Goal: Find specific page/section: Find specific page/section

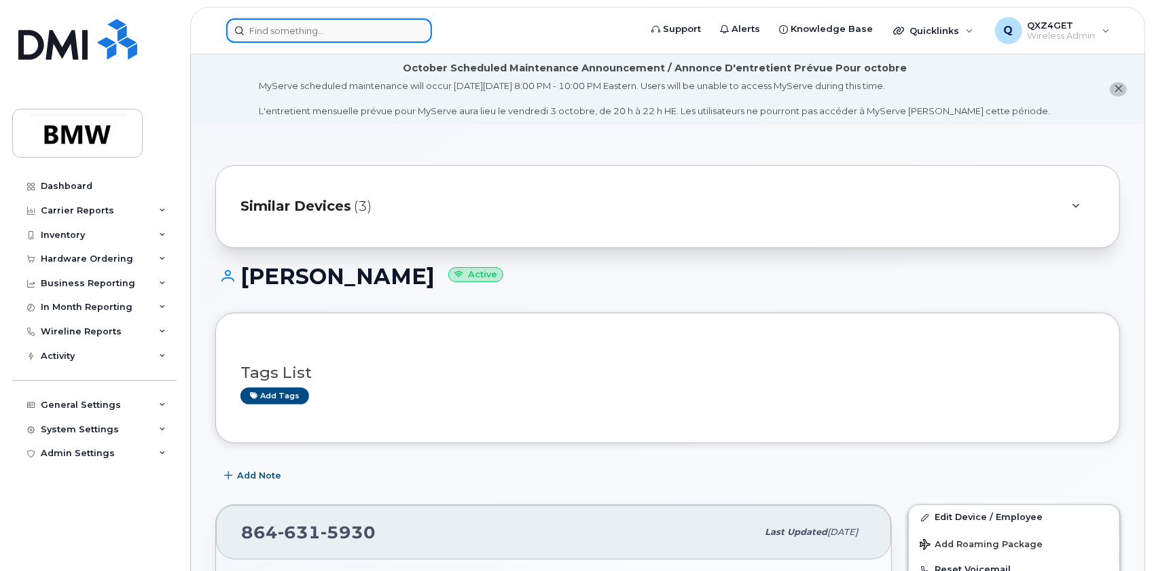
click at [285, 29] on input at bounding box center [329, 30] width 206 height 24
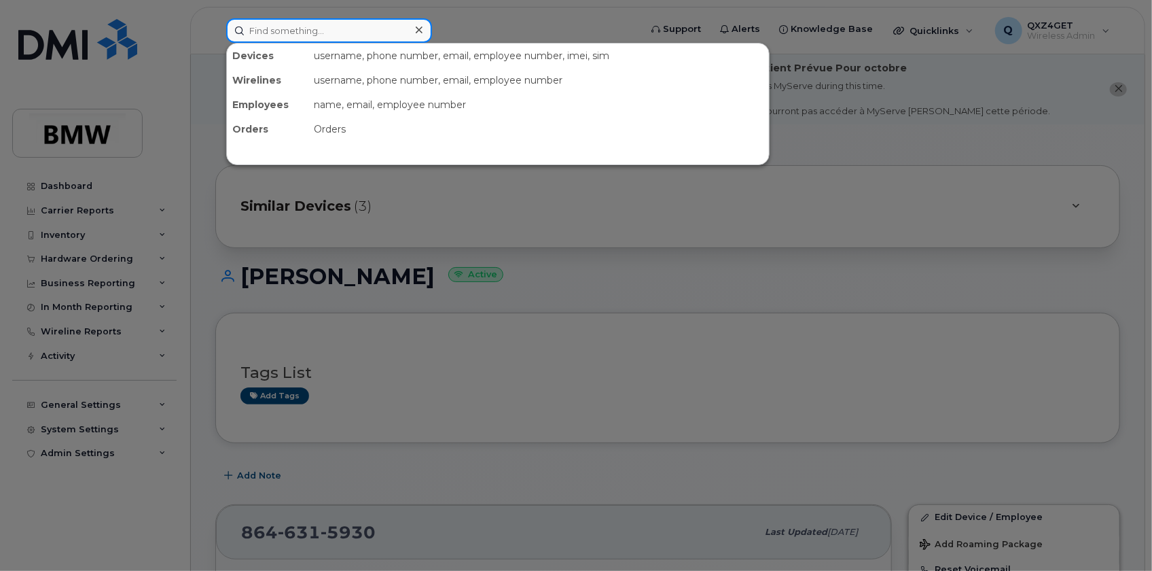
paste input "8643266230"
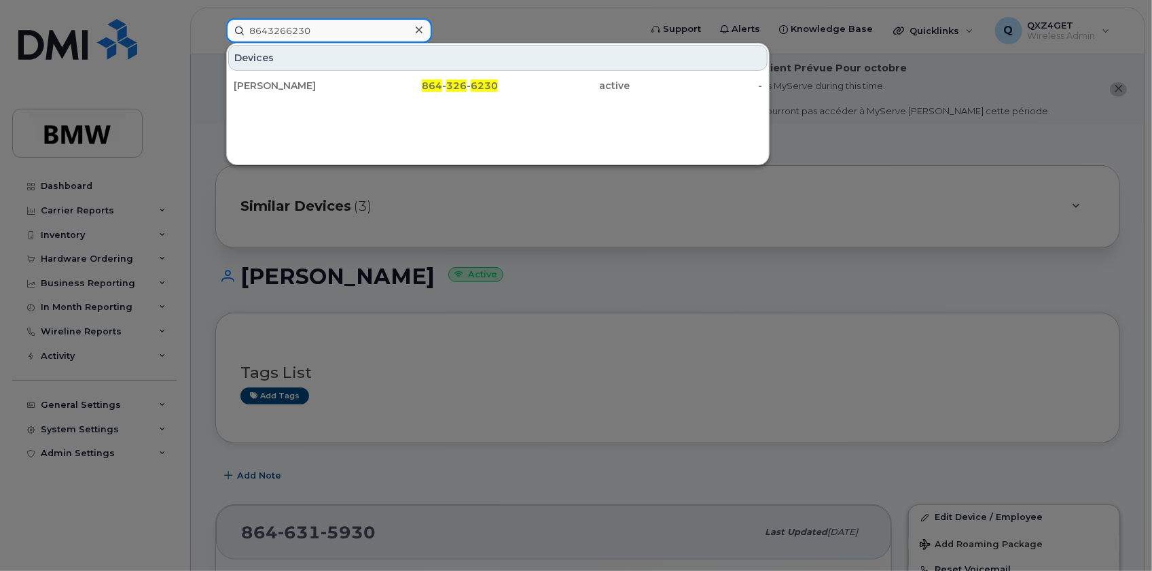
type input "8643266230"
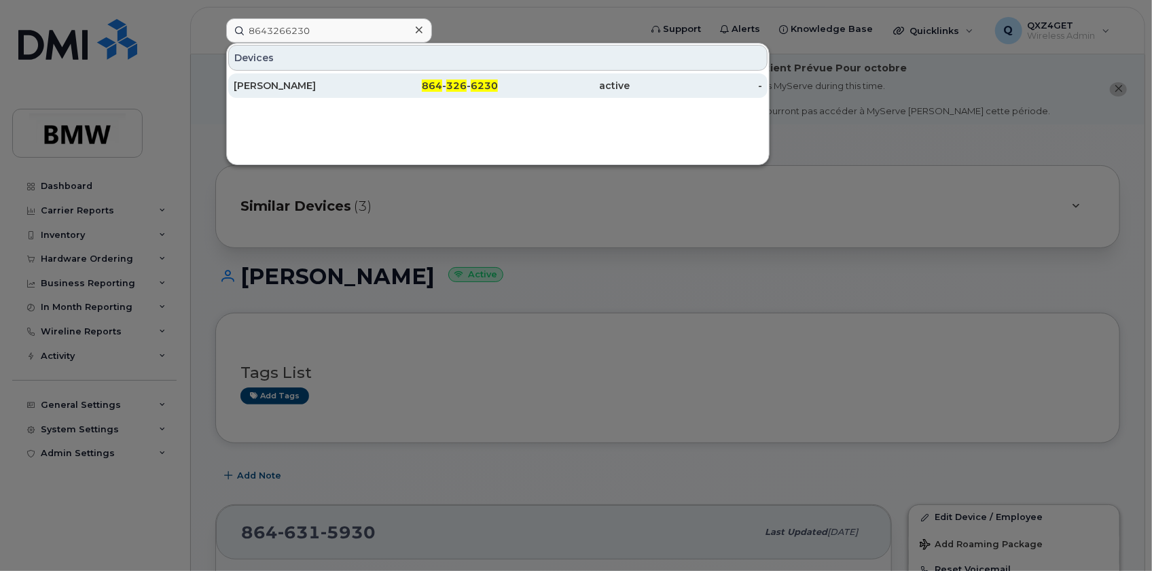
click at [269, 82] on div "James Petty" at bounding box center [300, 86] width 132 height 14
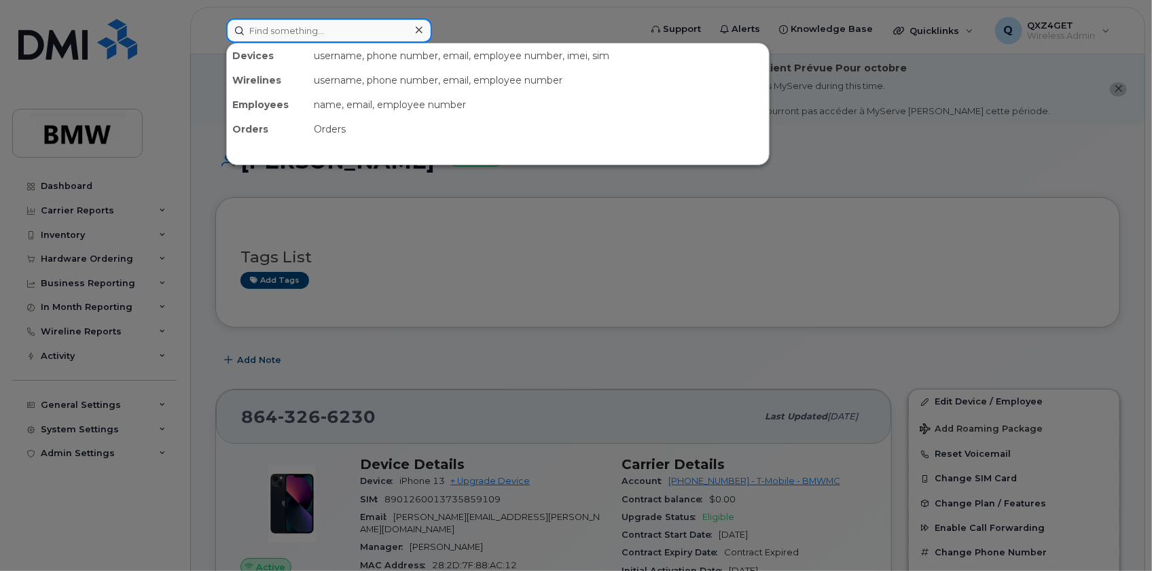
drag, startPoint x: 333, startPoint y: 36, endPoint x: 336, endPoint y: 29, distance: 8.2
click at [333, 35] on input at bounding box center [329, 30] width 206 height 24
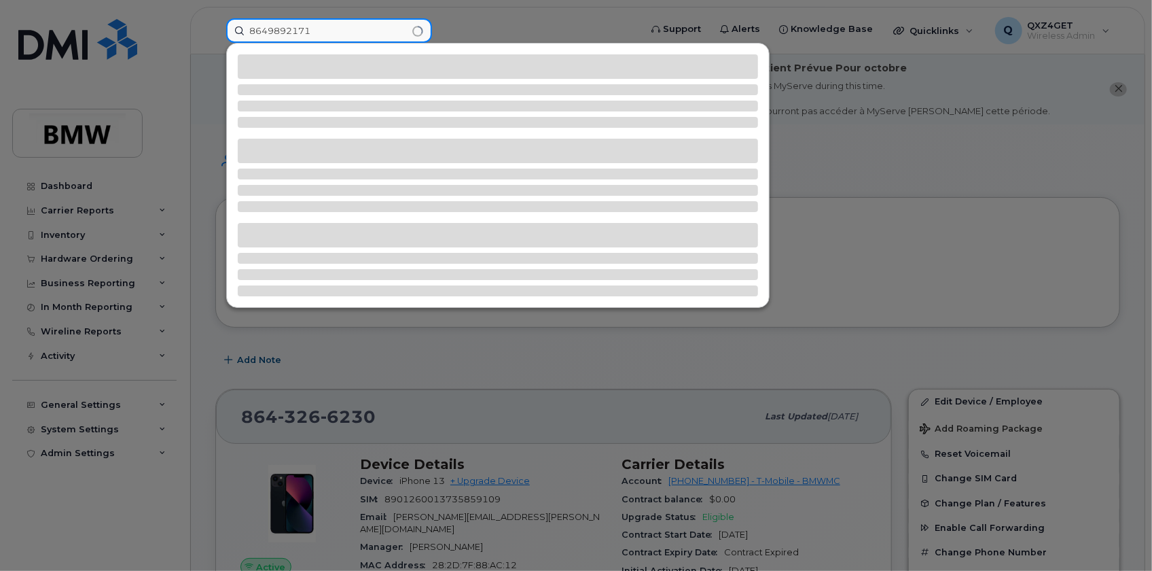
type input "8649892171"
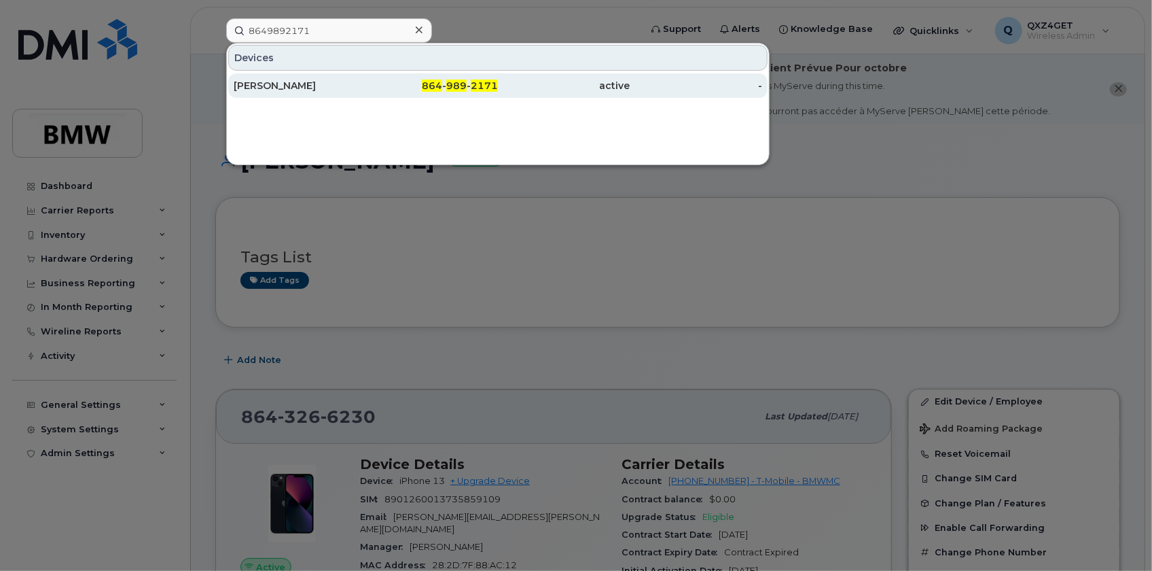
click at [302, 88] on div "Lester Hall" at bounding box center [300, 86] width 132 height 14
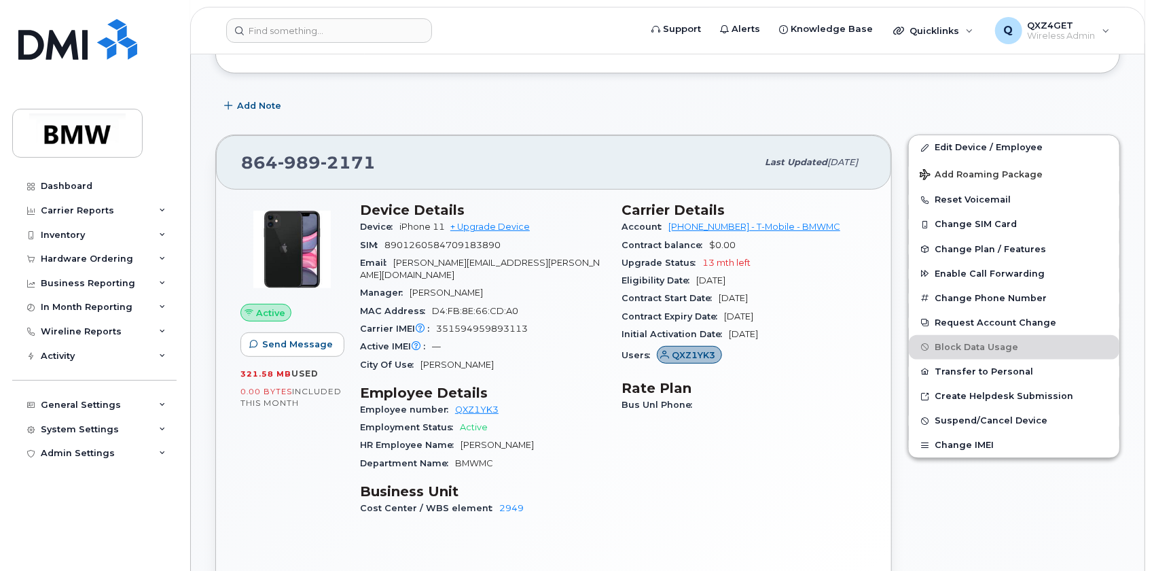
scroll to position [243, 0]
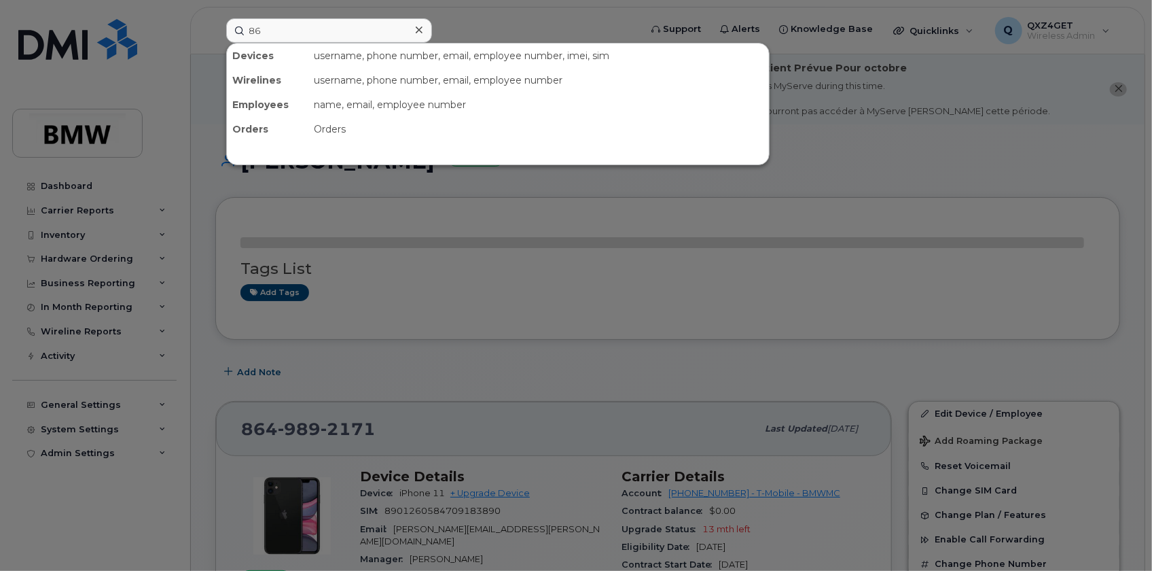
type input "864"
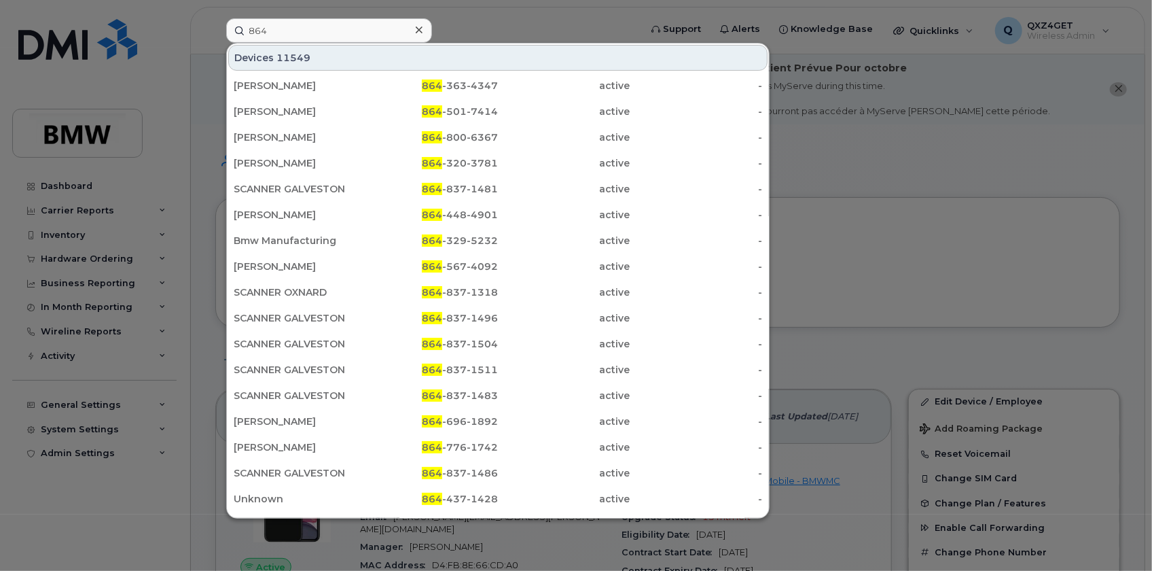
drag, startPoint x: 284, startPoint y: 34, endPoint x: 224, endPoint y: 24, distance: 60.5
click at [224, 24] on div "864 Devices 11549 Scott Butler 864 -363-4347 active - Richard Cantrell 864 -501…" at bounding box center [428, 30] width 427 height 24
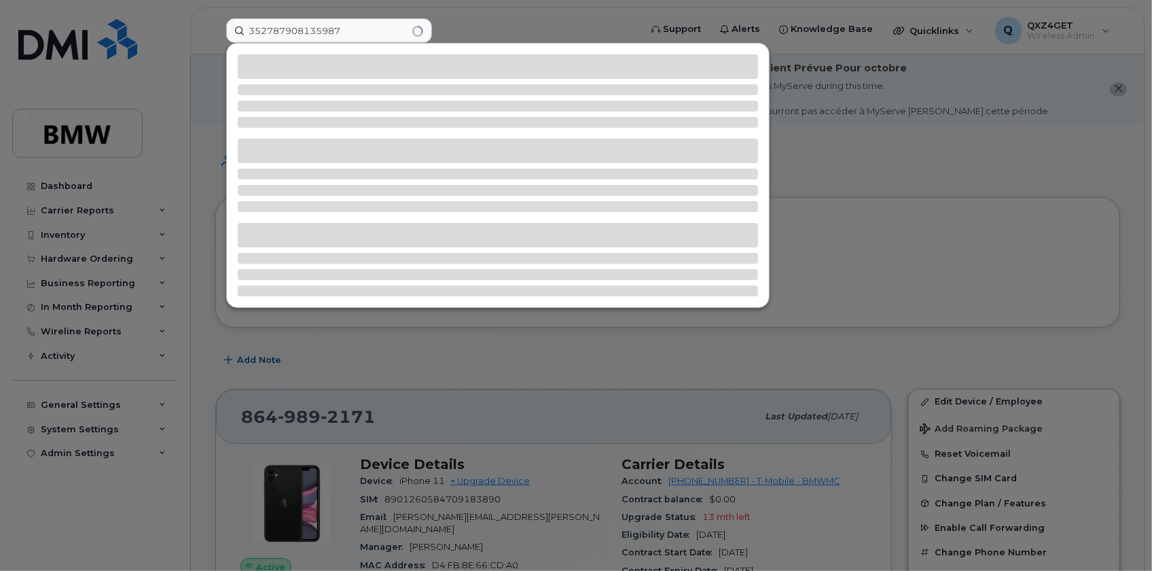
type input "352787908135987"
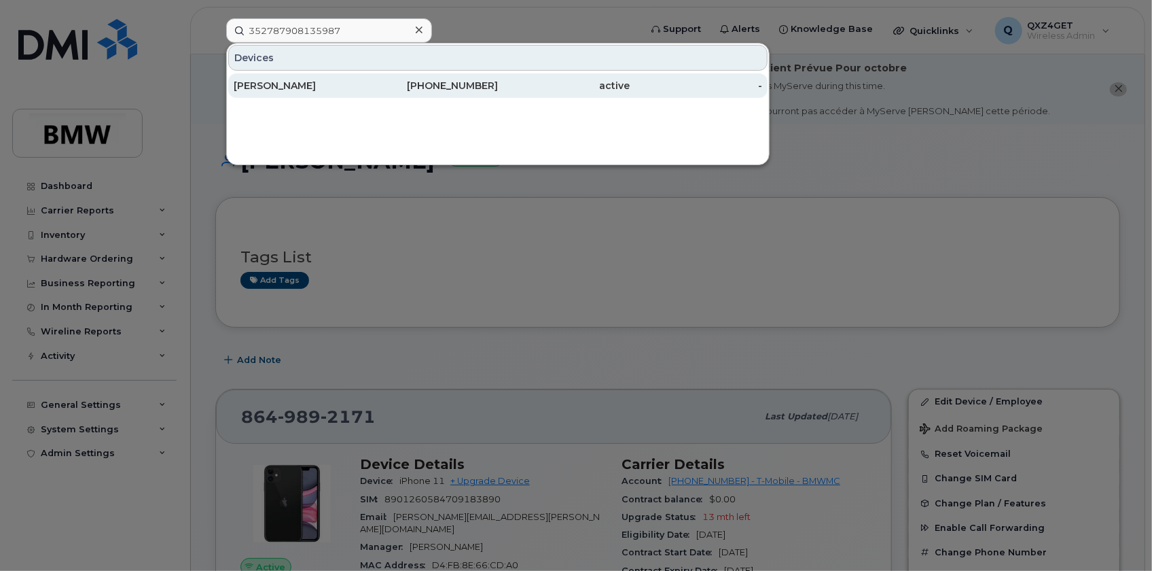
click at [245, 82] on div "Adrian Rice" at bounding box center [300, 86] width 132 height 14
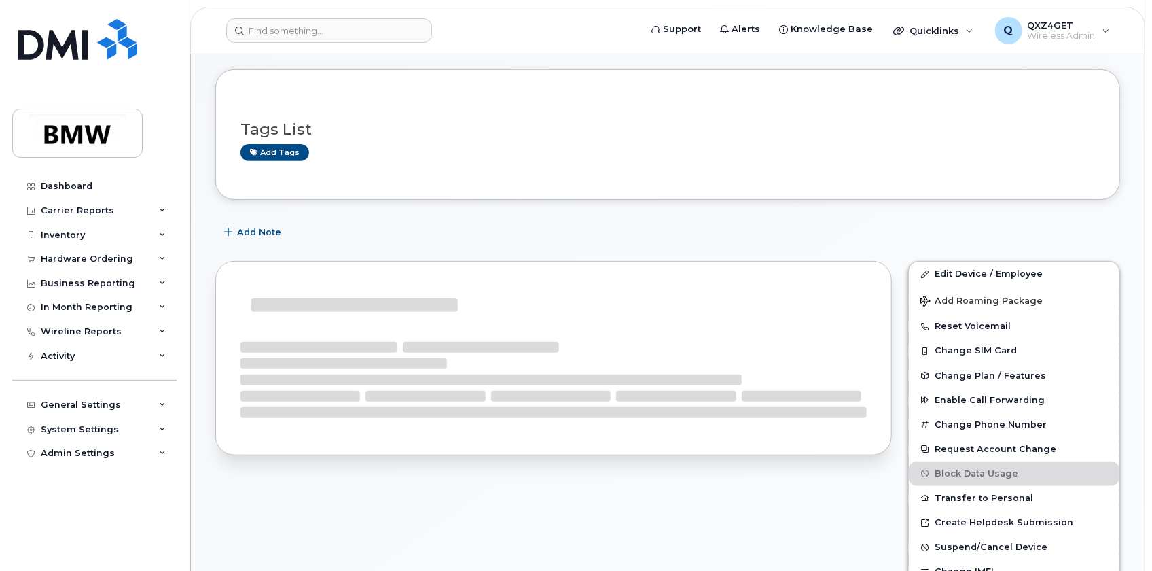
scroll to position [235, 0]
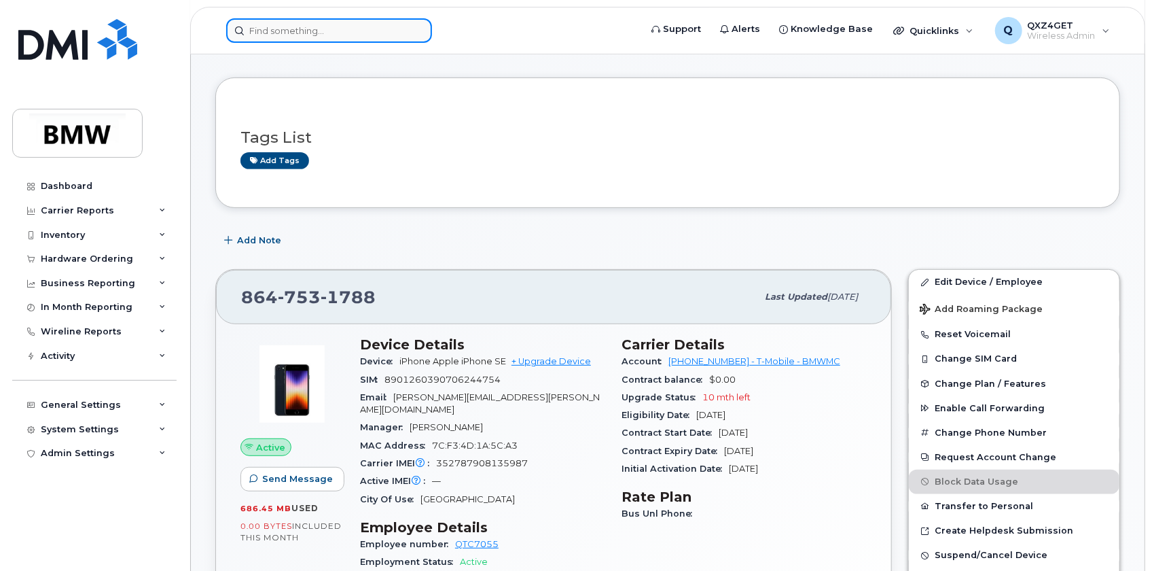
click at [304, 29] on input at bounding box center [329, 30] width 206 height 24
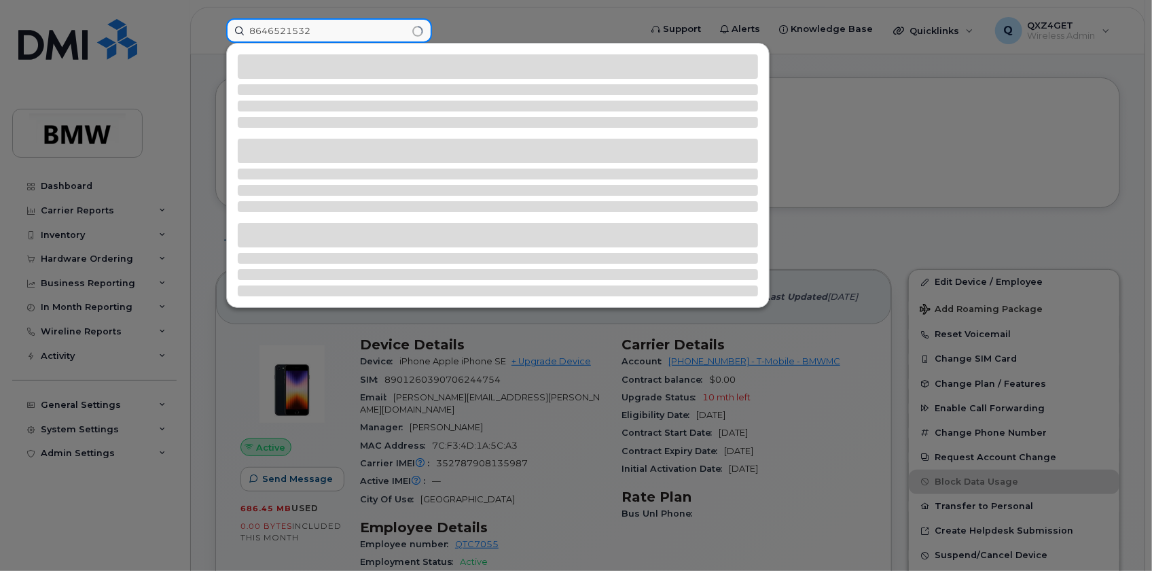
type input "8646521532"
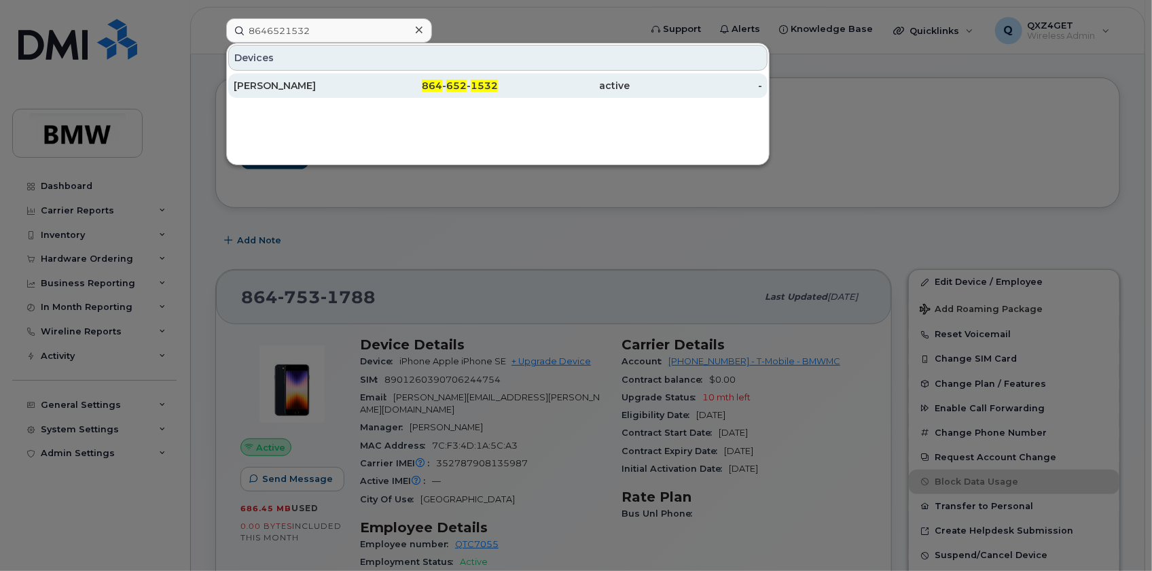
click at [323, 91] on div "[PERSON_NAME]" at bounding box center [300, 86] width 132 height 14
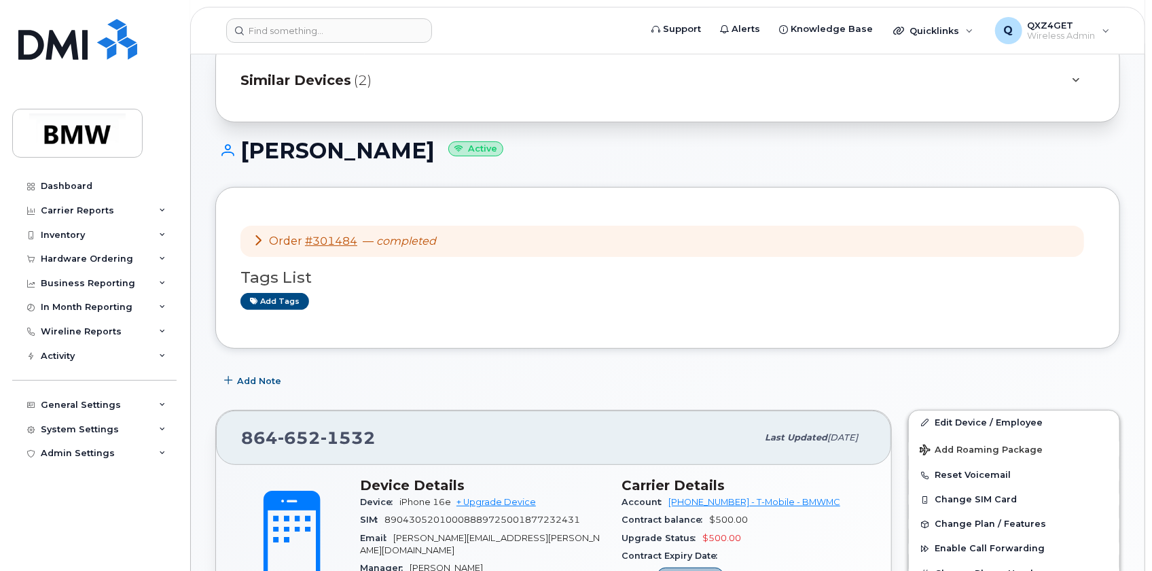
scroll to position [123, 0]
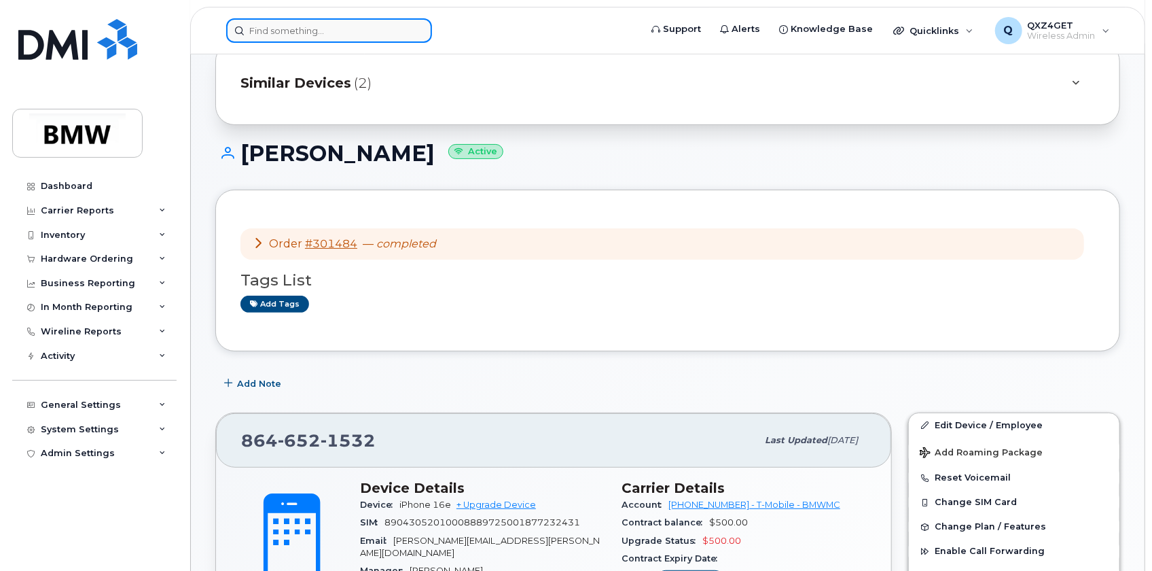
click at [308, 25] on input at bounding box center [329, 30] width 206 height 24
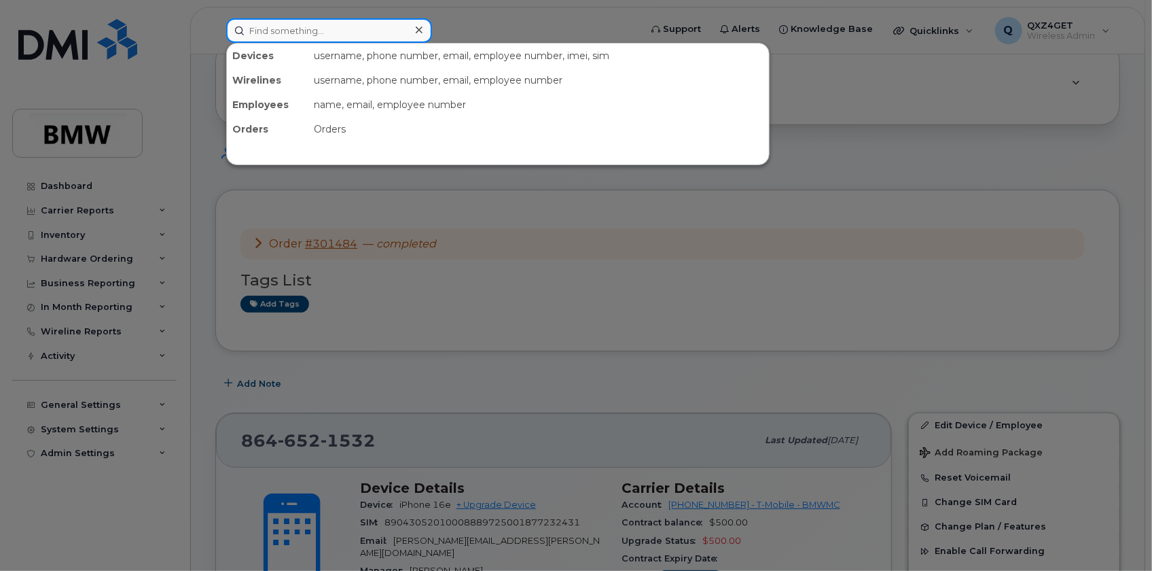
paste input "8647053894"
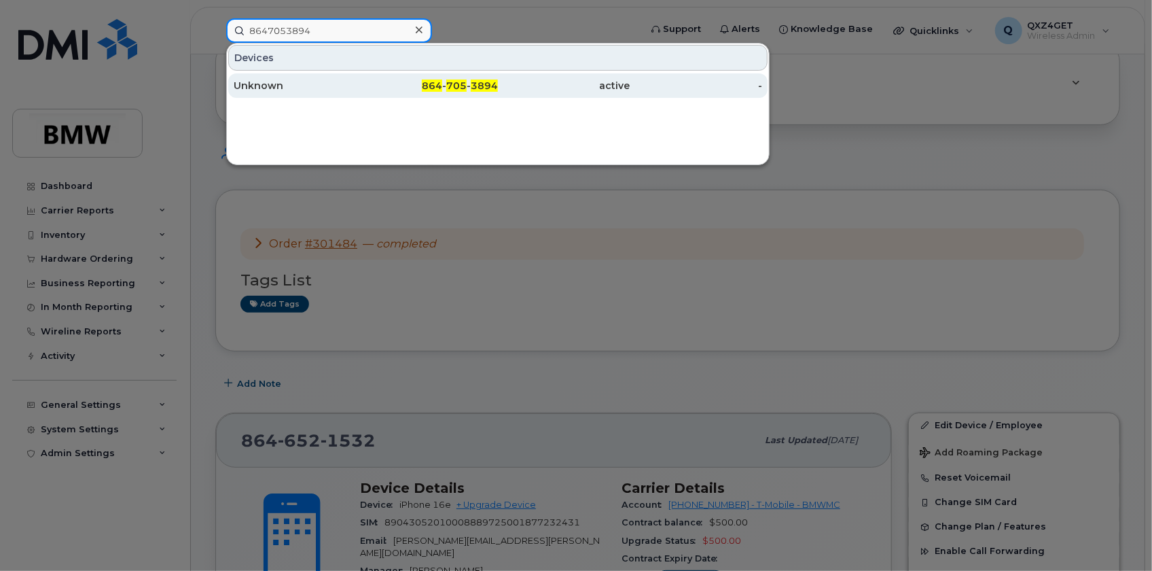
type input "8647053894"
drag, startPoint x: 267, startPoint y: 82, endPoint x: 308, endPoint y: 88, distance: 42.0
click at [267, 82] on div "Unknown" at bounding box center [300, 86] width 132 height 14
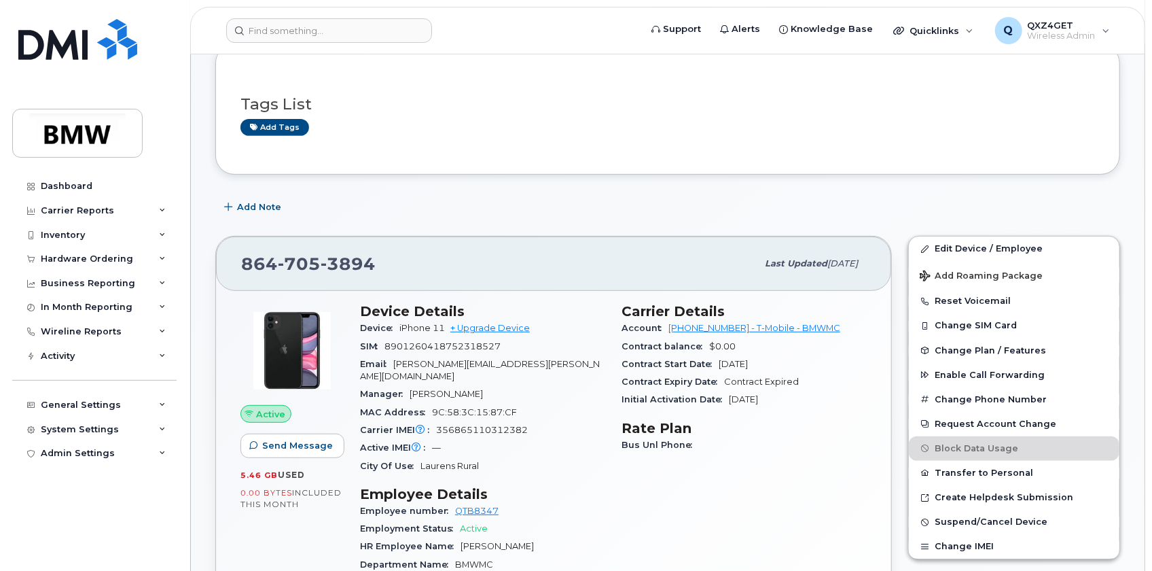
scroll to position [247, 0]
